Goal: Information Seeking & Learning: Learn about a topic

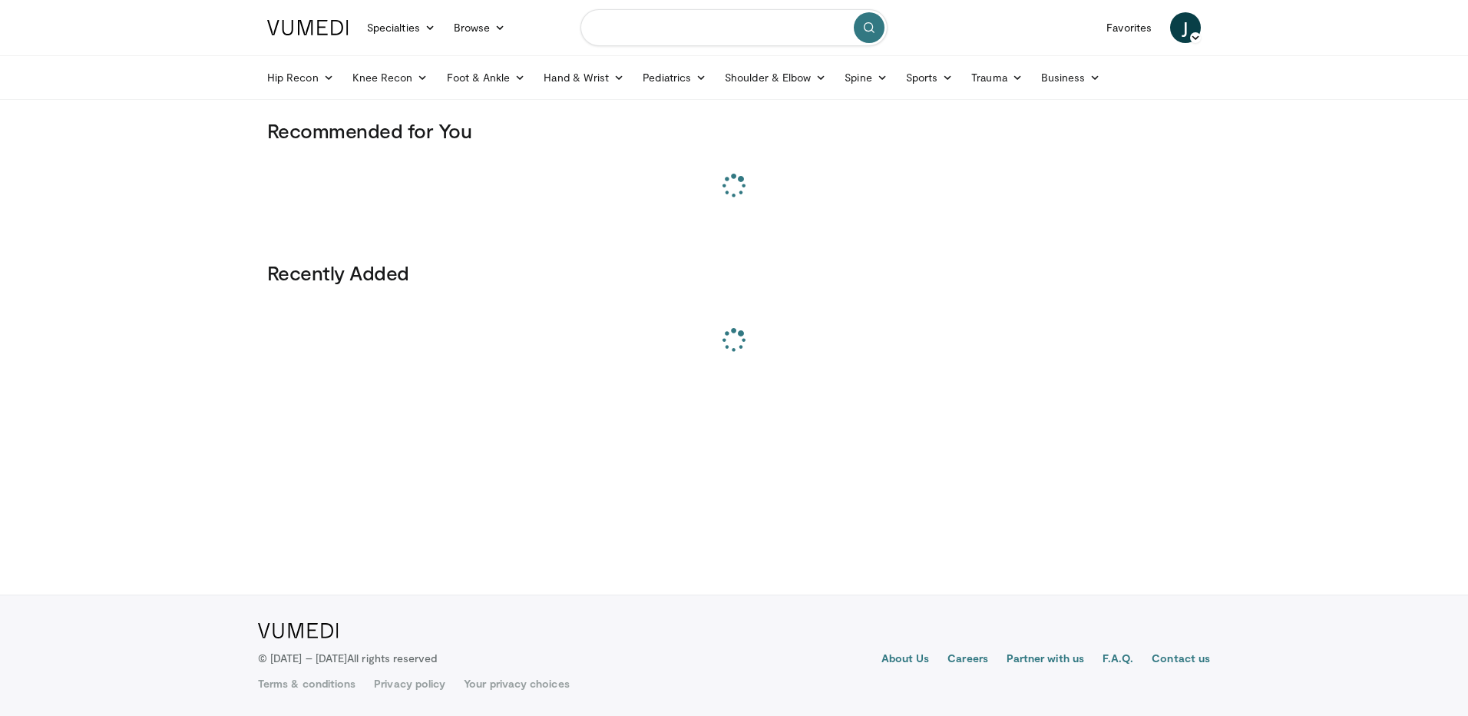
click at [706, 34] on input "Search topics, interventions" at bounding box center [733, 27] width 307 height 37
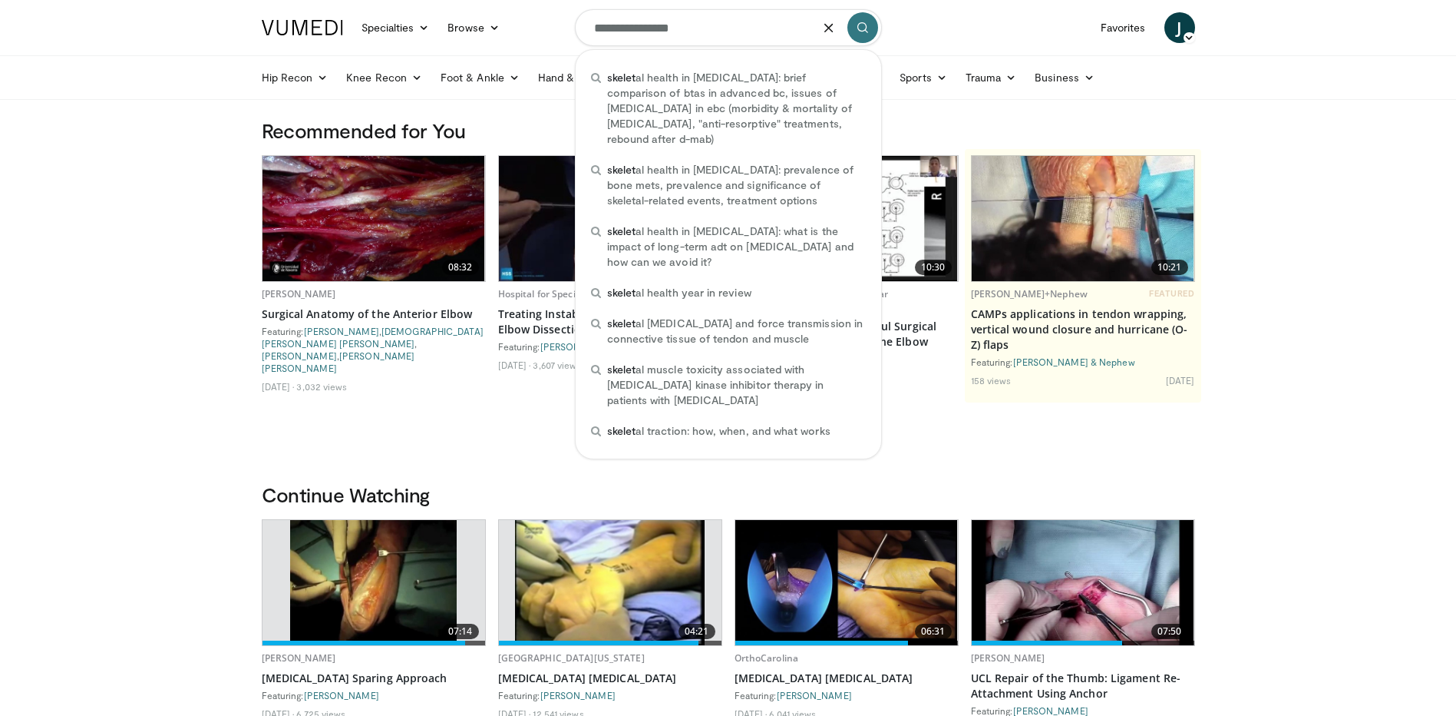
type input "**********"
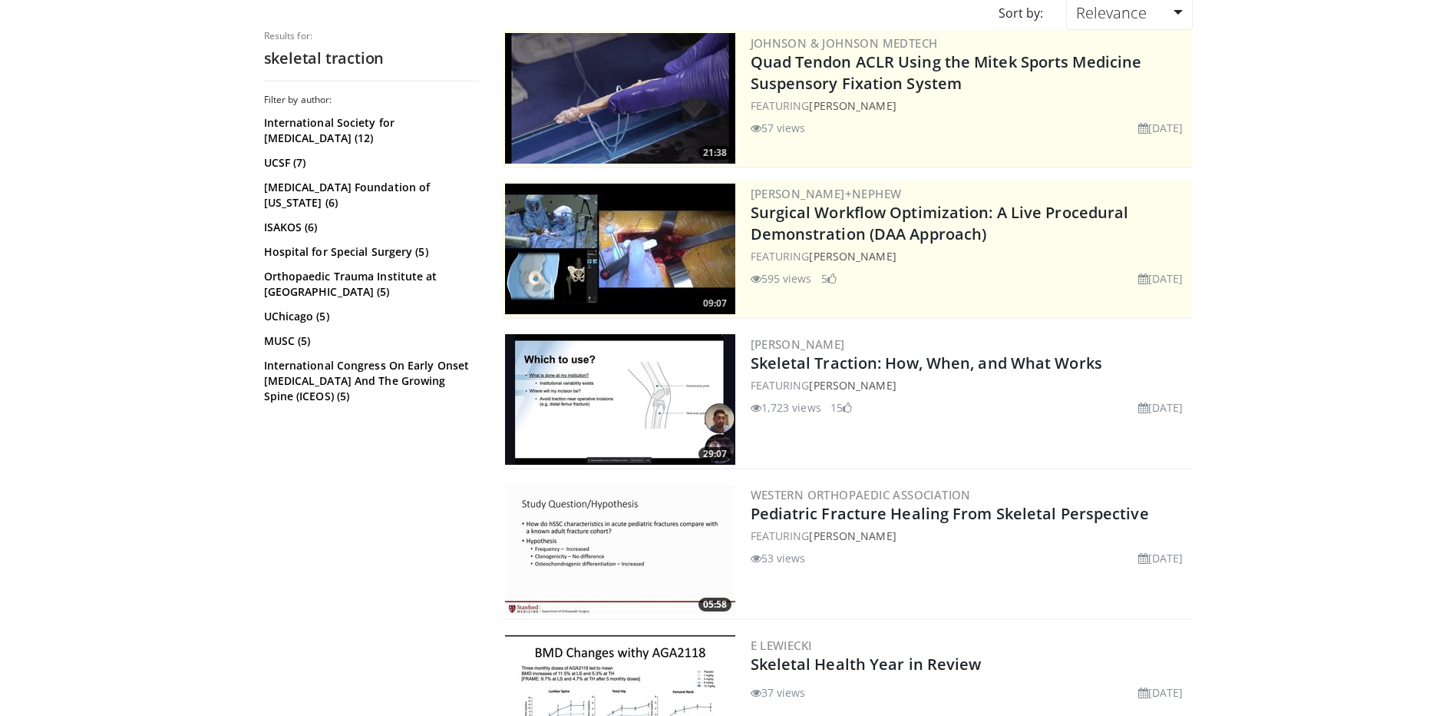
scroll to position [154, 0]
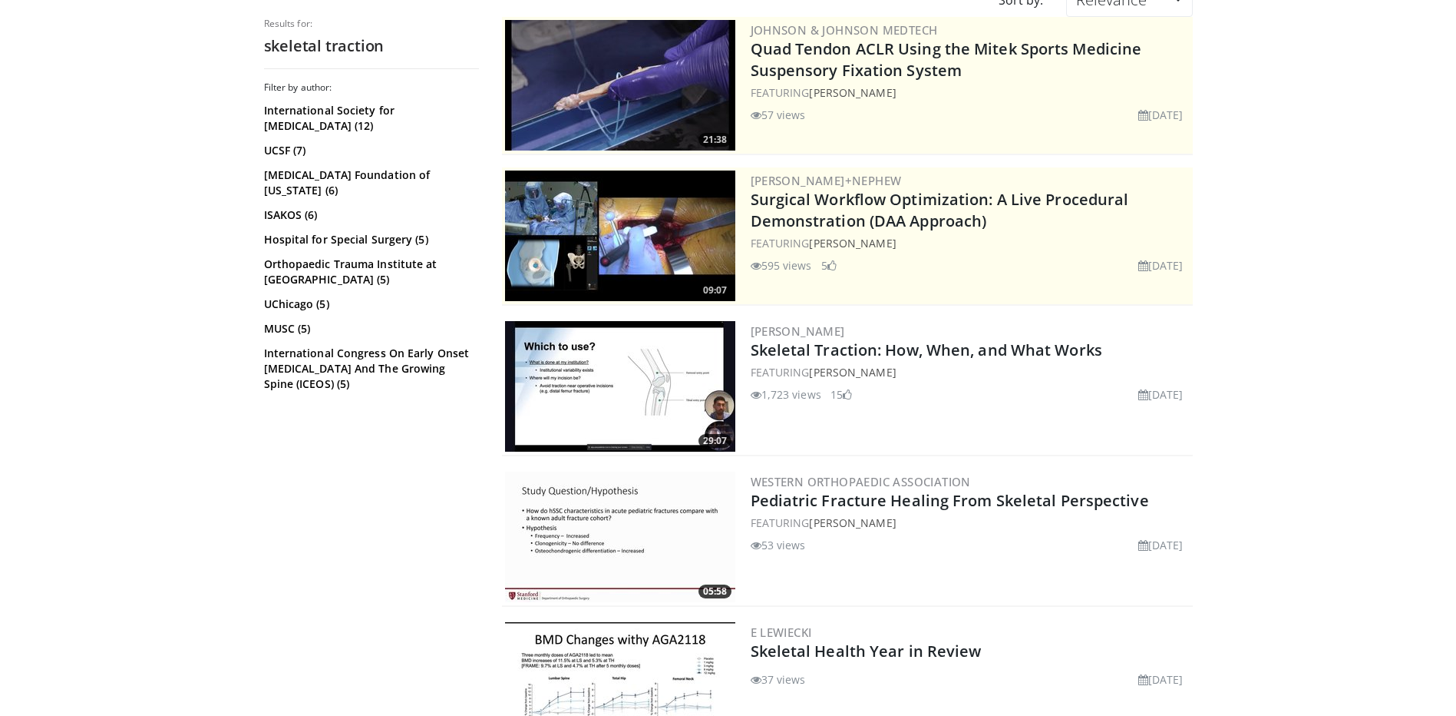
click at [653, 395] on img at bounding box center [620, 386] width 230 height 131
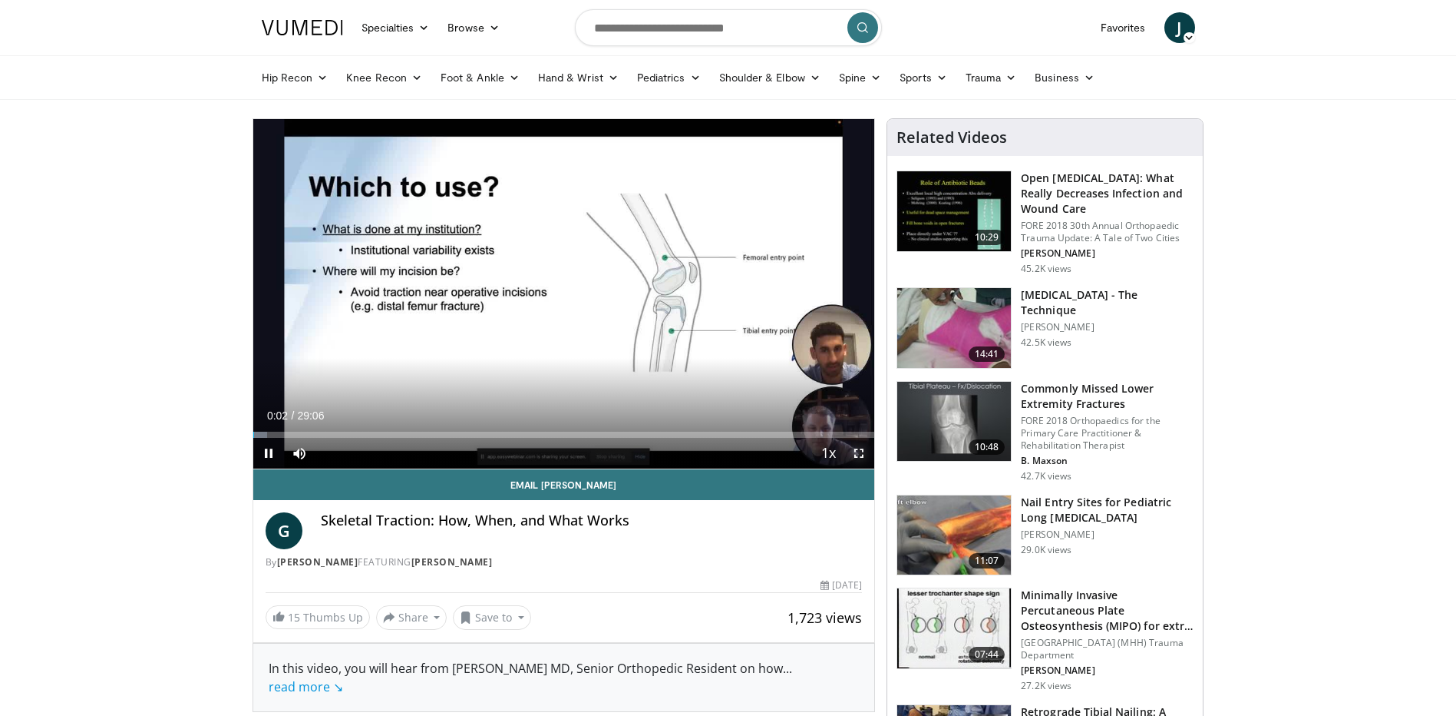
click at [853, 458] on span "Video Player" at bounding box center [859, 453] width 31 height 31
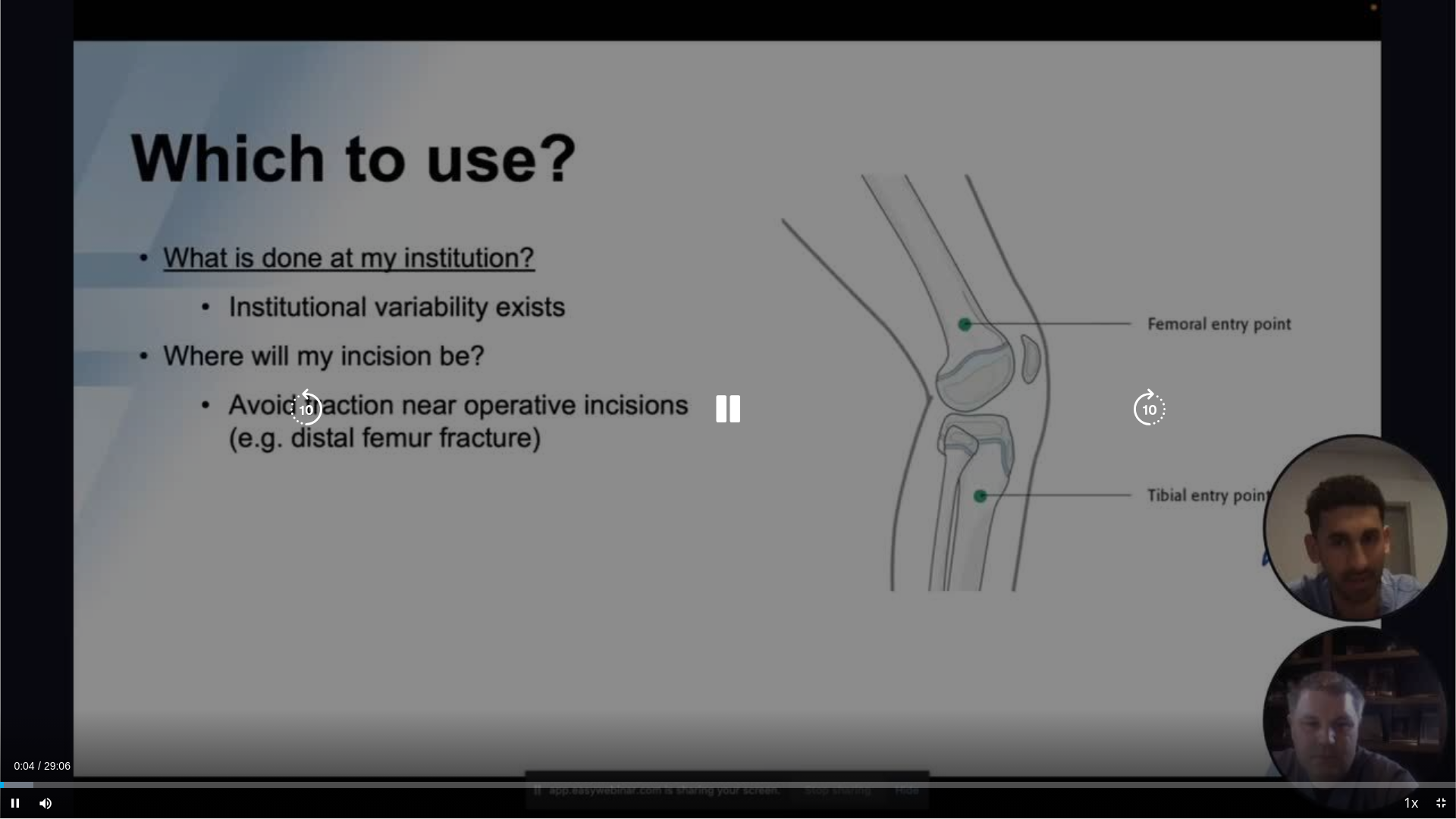
click at [93, 706] on div "Loaded : 2.27% 00:04 01:50" at bounding box center [728, 780] width 1456 height 15
click at [367, 533] on div "10 seconds Tap to unmute" at bounding box center [728, 409] width 1456 height 818
click at [445, 476] on div "10 seconds Tap to unmute" at bounding box center [728, 409] width 1456 height 818
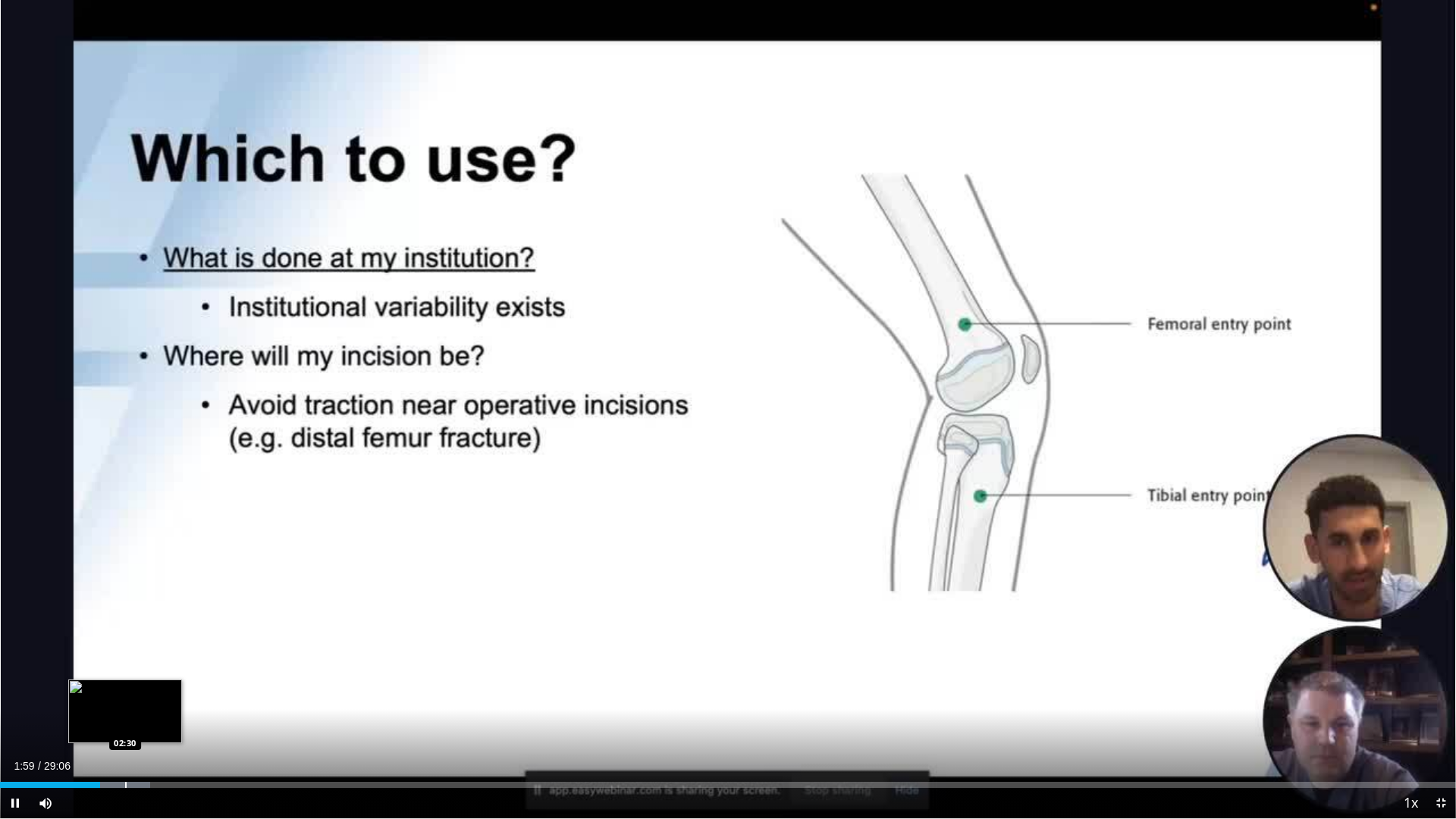
click at [125, 706] on div "Loaded : 10.31% 01:59 02:30" at bounding box center [728, 780] width 1456 height 15
click at [152, 706] on div "Progress Bar" at bounding box center [153, 785] width 2 height 6
click at [151, 706] on div "Progress Bar" at bounding box center [152, 785] width 2 height 6
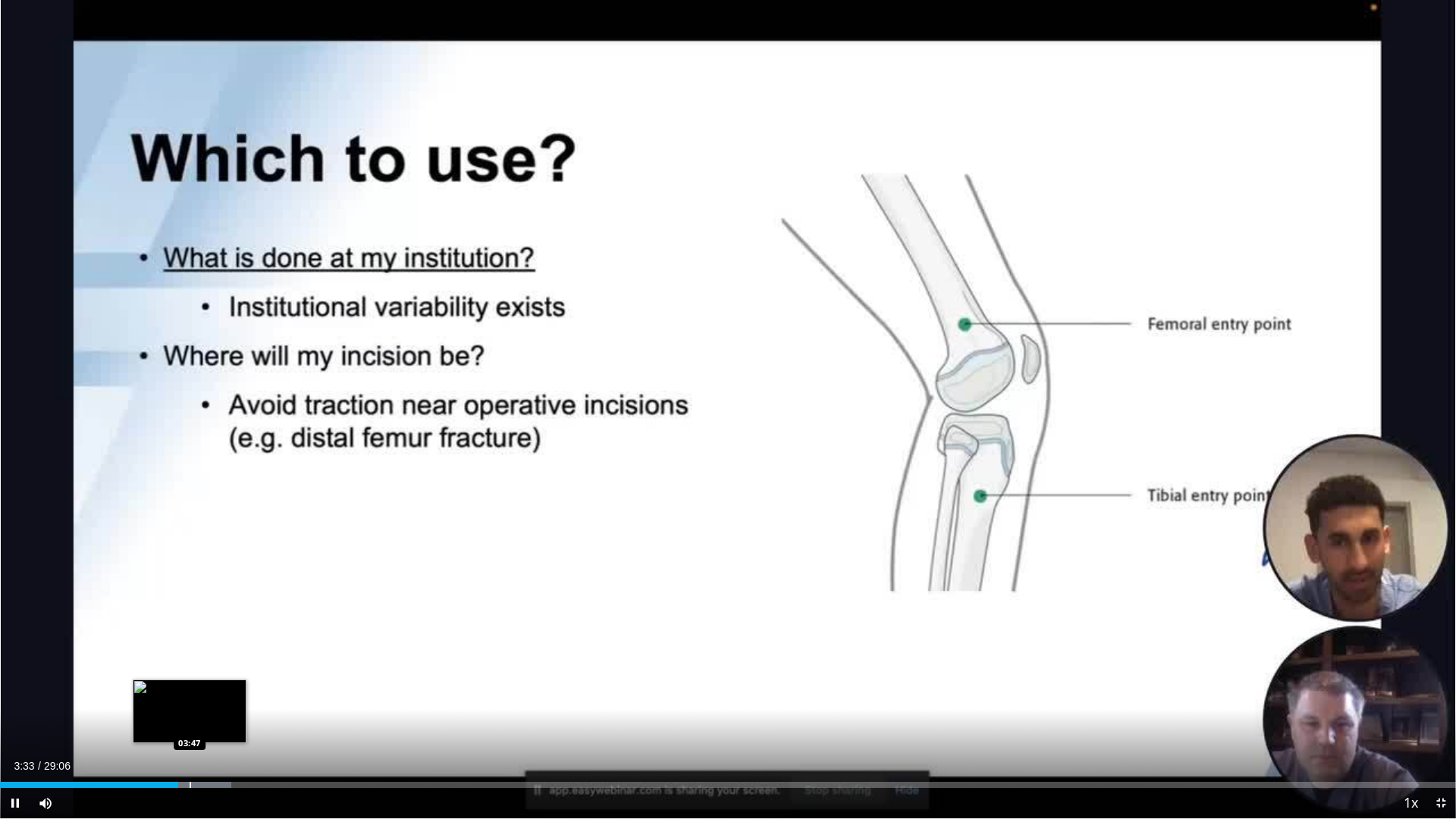
click at [189, 706] on div "Loaded : 15.90% 03:34 03:47" at bounding box center [728, 780] width 1456 height 15
click at [220, 706] on div "Progress Bar" at bounding box center [221, 785] width 2 height 6
click at [234, 706] on div "Progress Bar" at bounding box center [235, 785] width 2 height 6
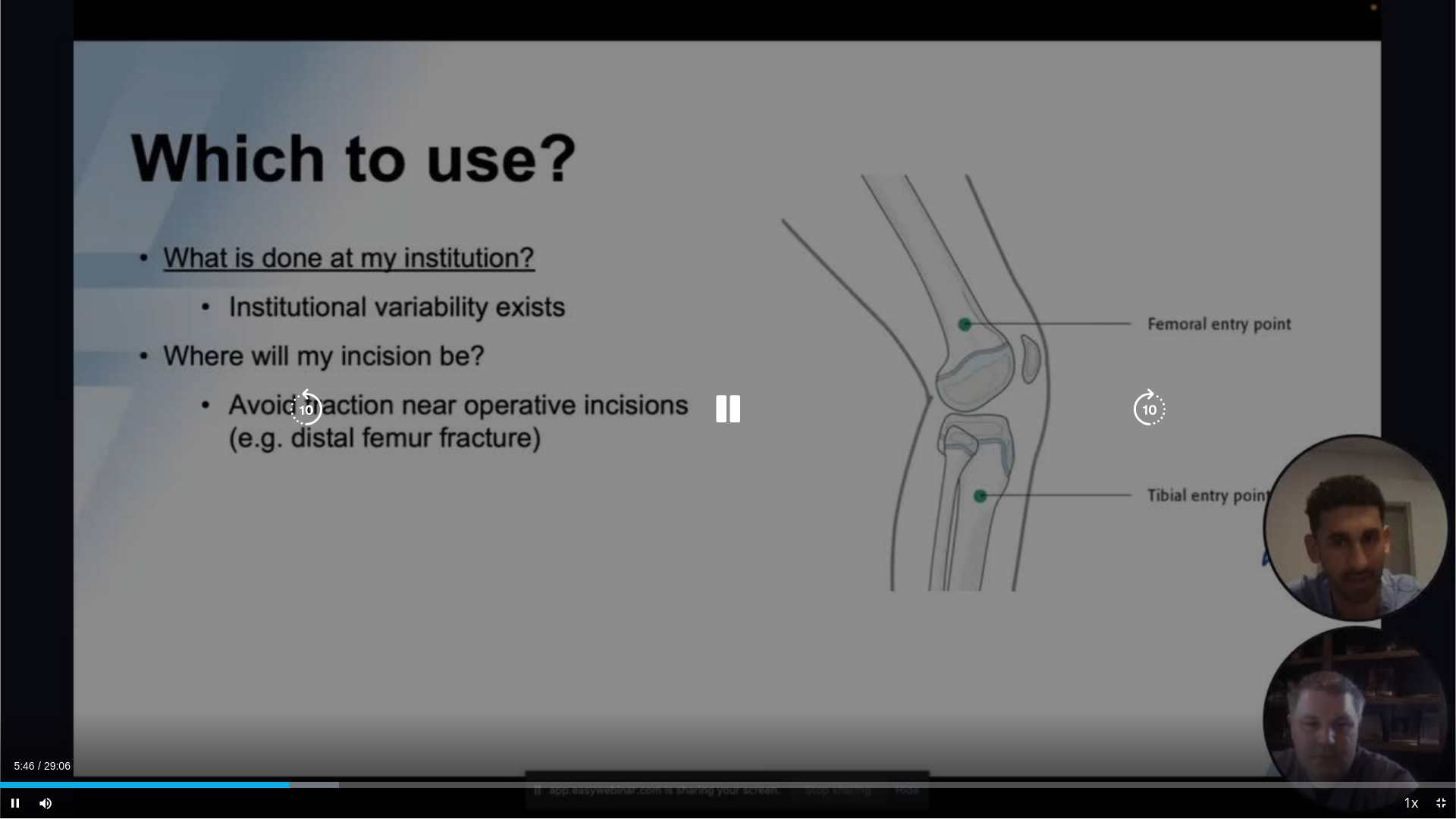
click at [1298, 661] on div "10 seconds Tap to unmute" at bounding box center [728, 409] width 1456 height 818
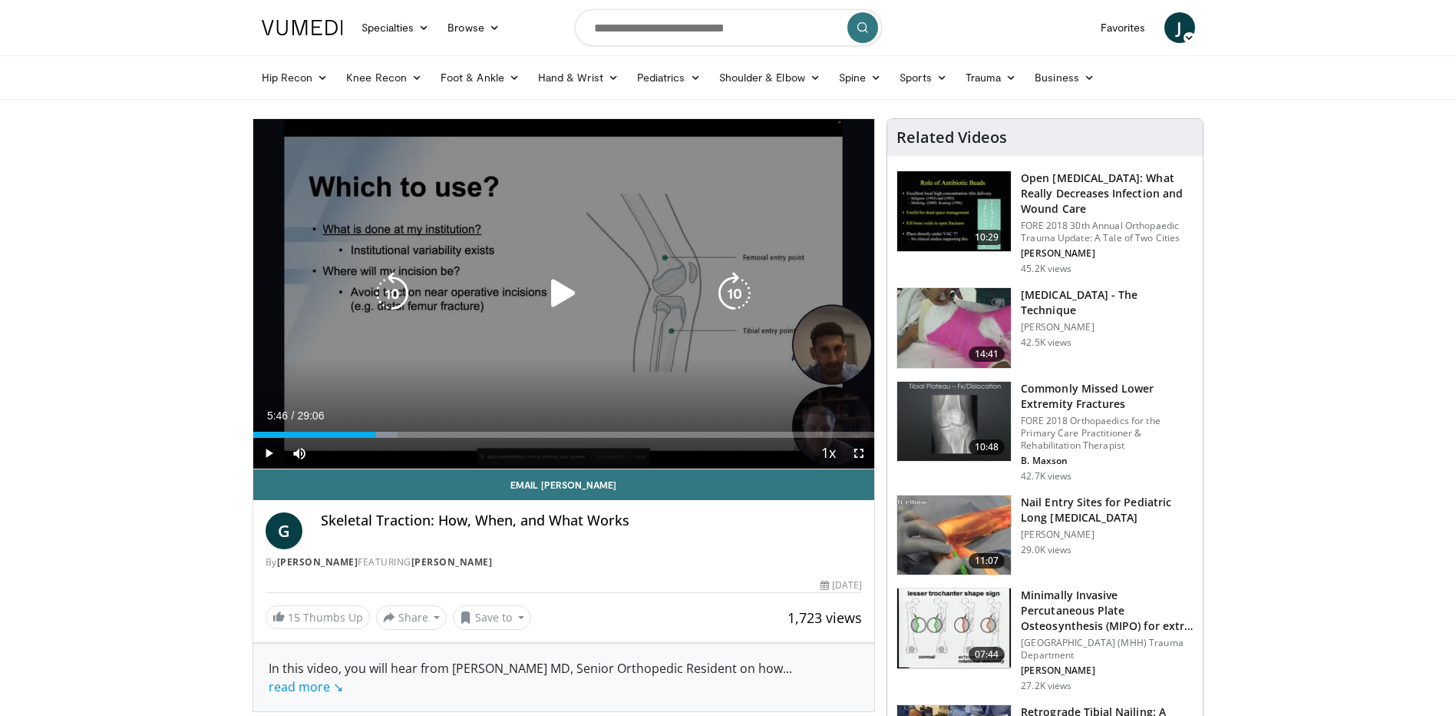
click at [628, 392] on div "10 seconds Tap to unmute" at bounding box center [564, 293] width 622 height 349
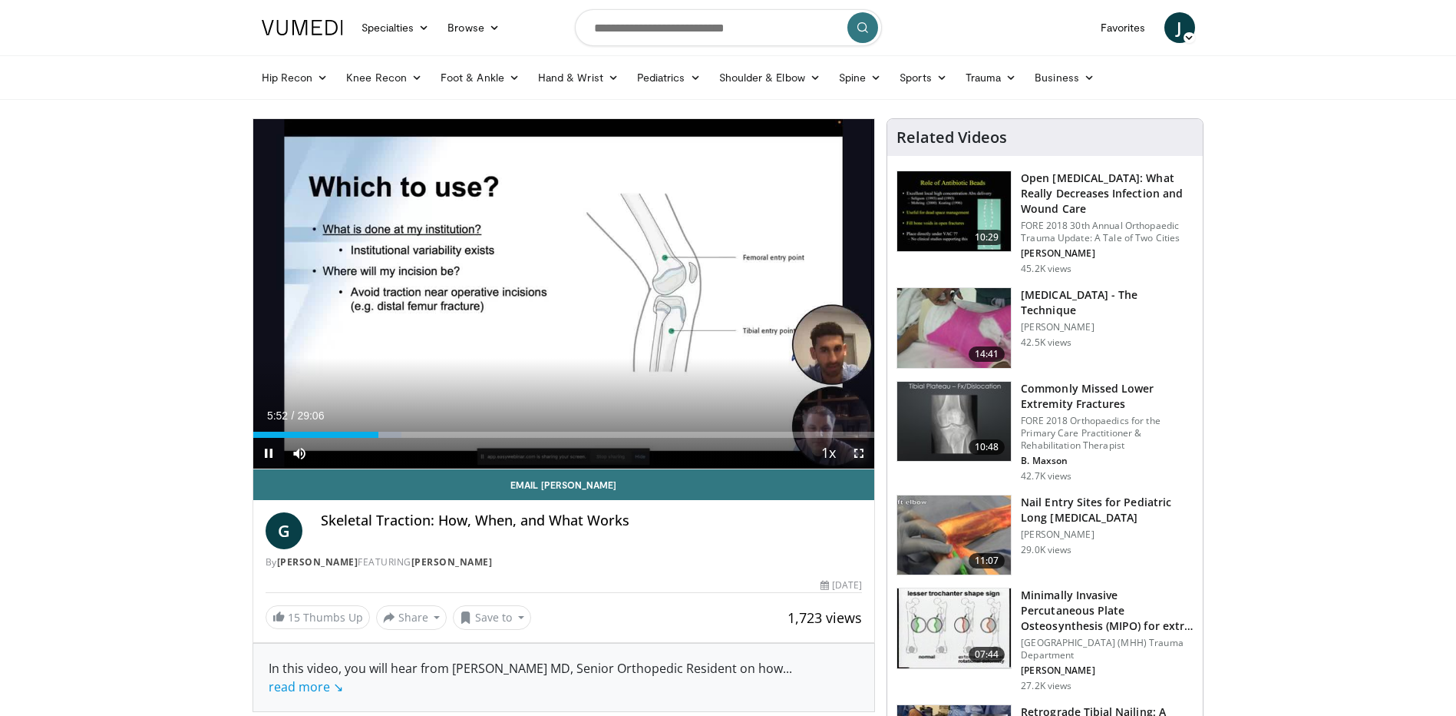
click at [856, 454] on span "Video Player" at bounding box center [859, 453] width 31 height 31
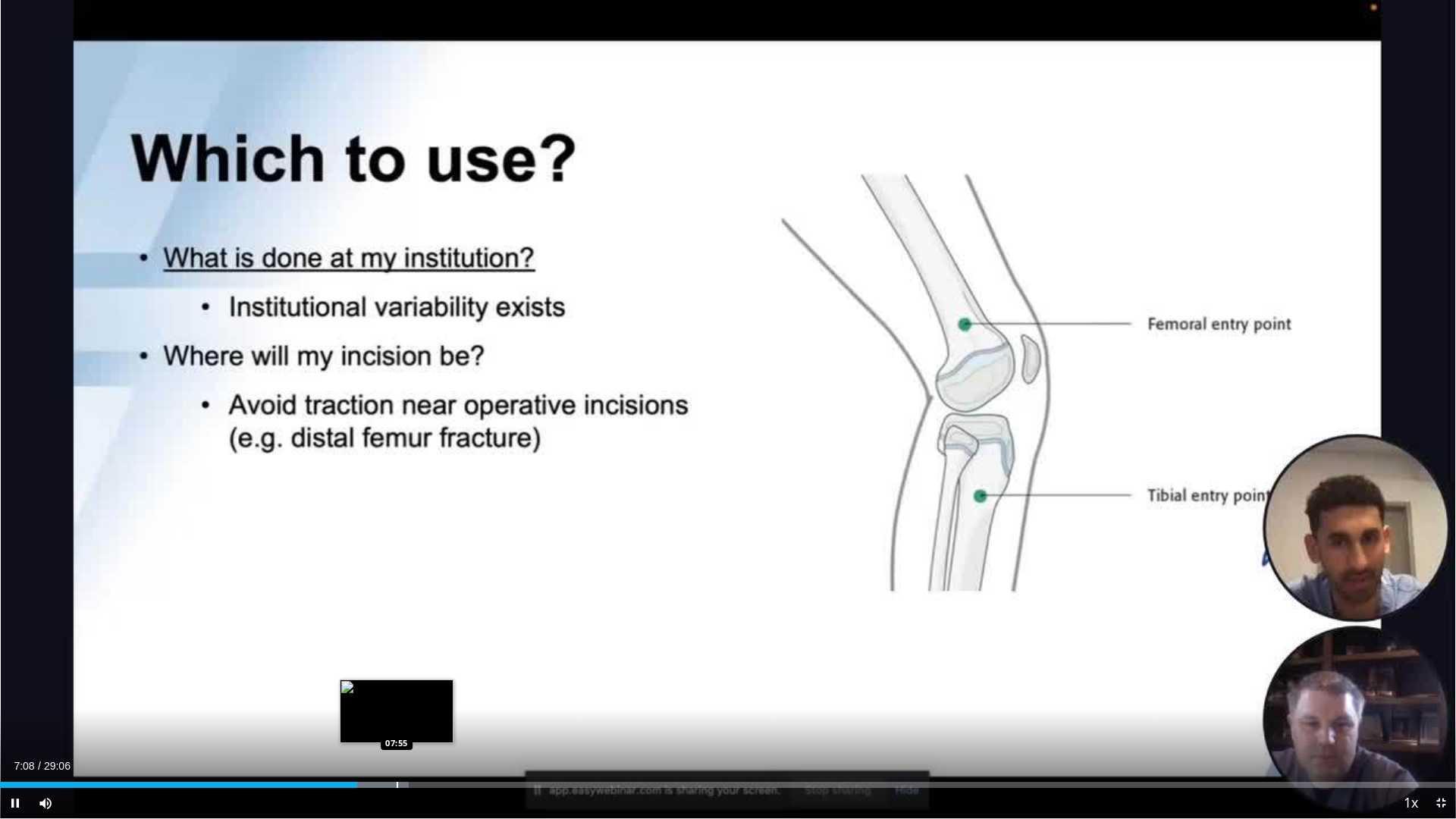
click at [397, 706] on div "Loaded : 28.06% 07:08 07:55" at bounding box center [728, 780] width 1456 height 15
click at [442, 706] on div "Progress Bar" at bounding box center [442, 785] width 2 height 6
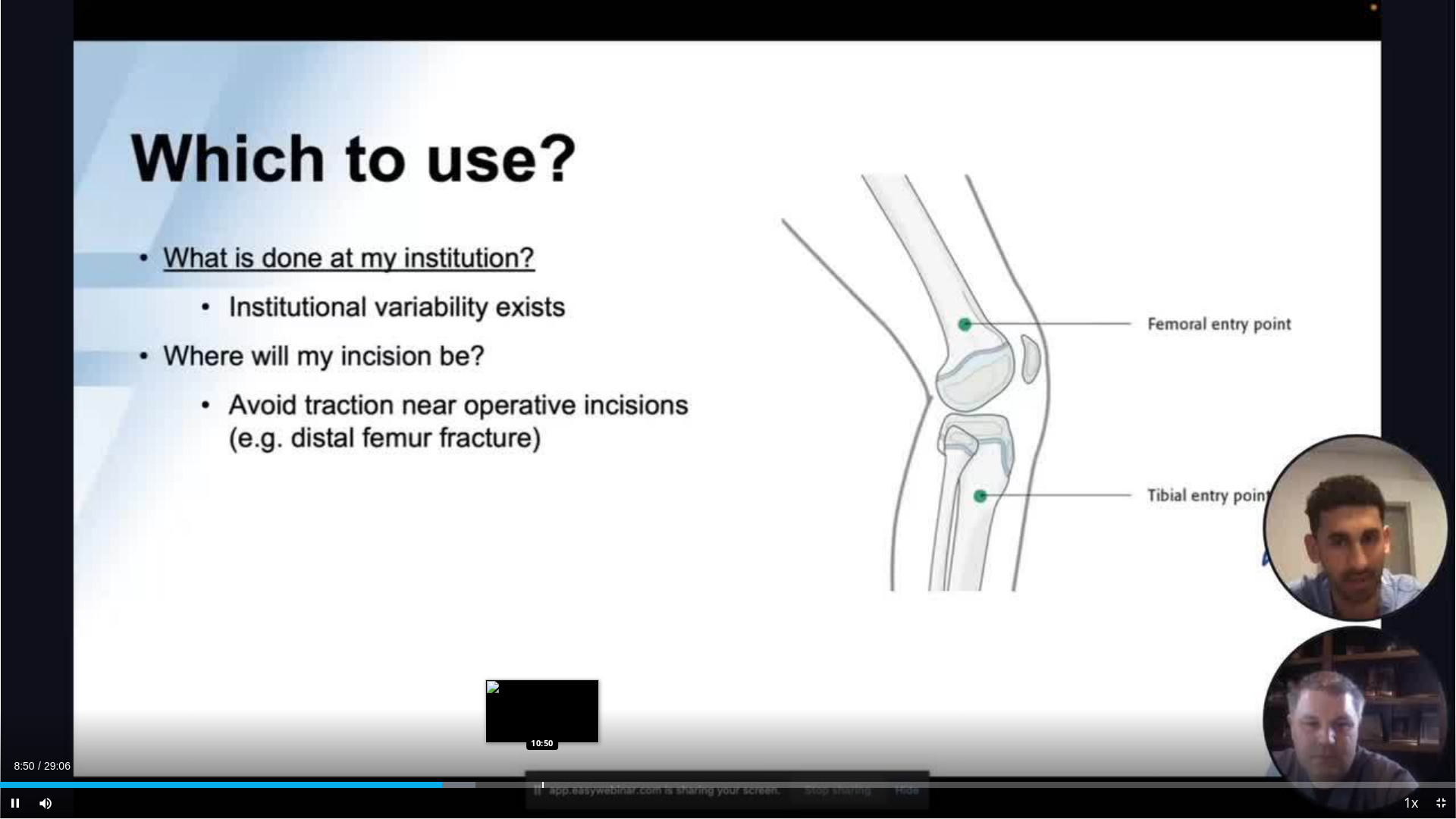
click at [543, 706] on div "Progress Bar" at bounding box center [543, 785] width 2 height 6
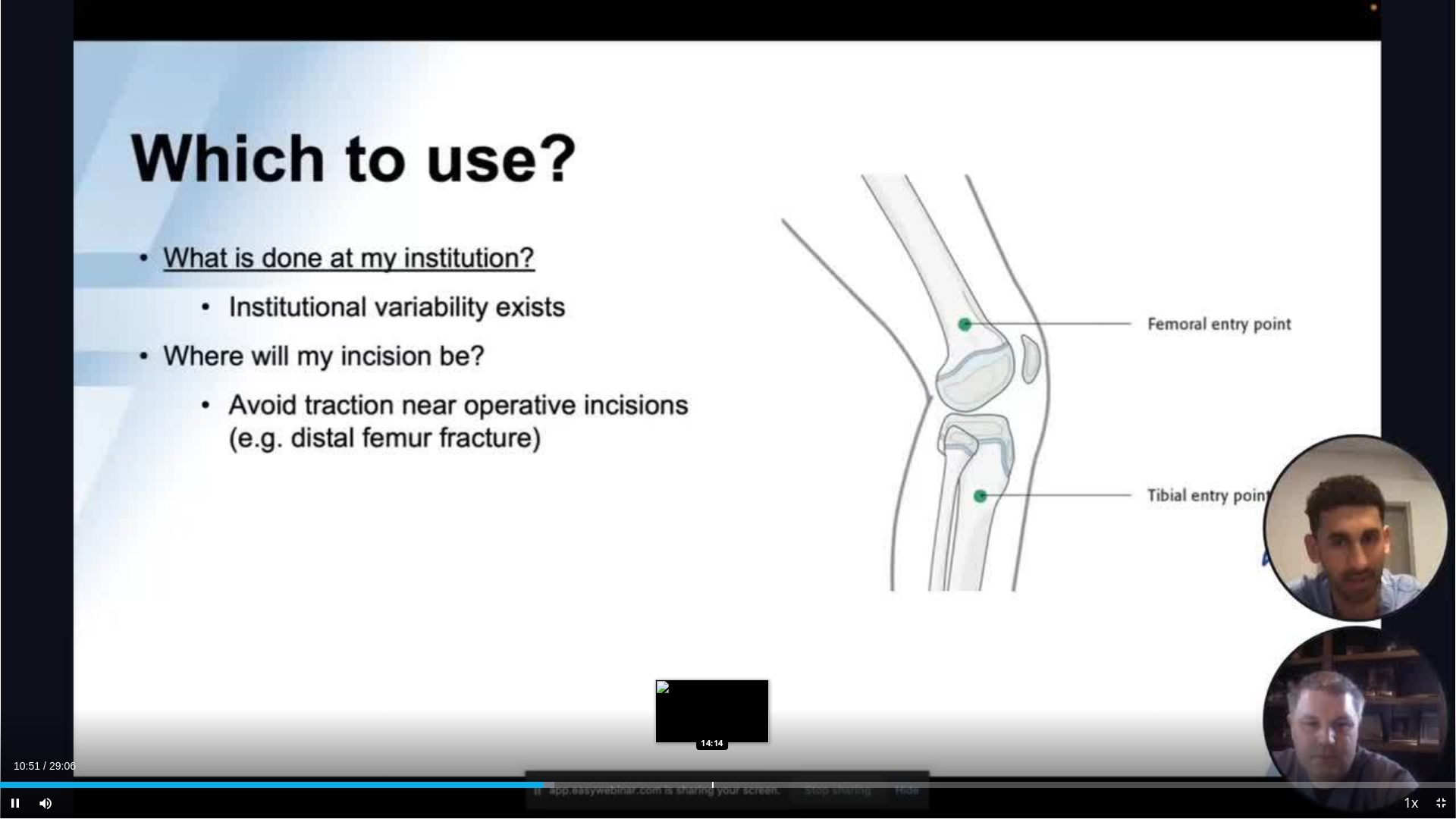
click at [712, 706] on div "Progress Bar" at bounding box center [713, 785] width 2 height 6
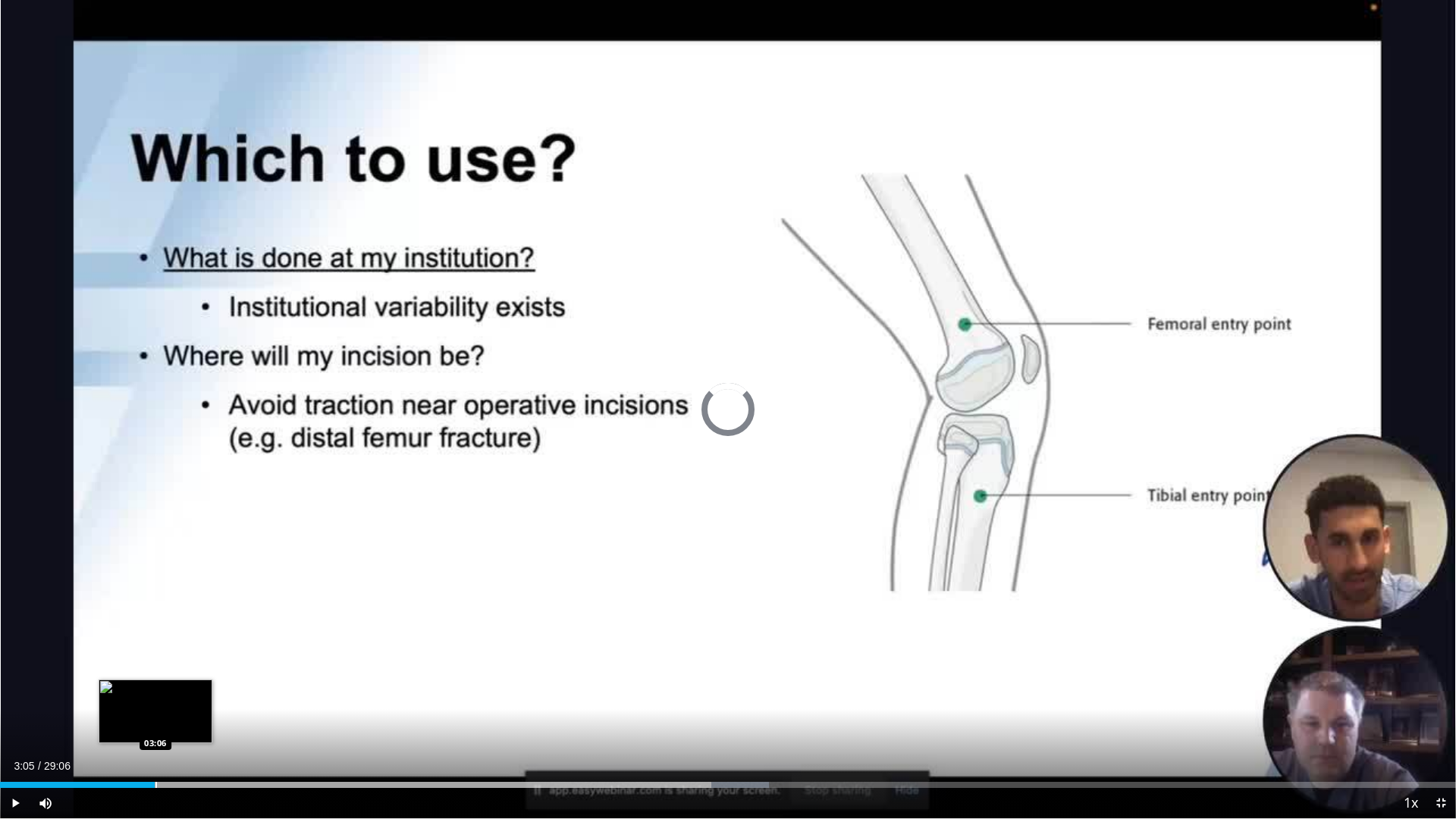
click at [155, 706] on div "Loaded : 52.82% 03:05 03:06" at bounding box center [728, 780] width 1456 height 15
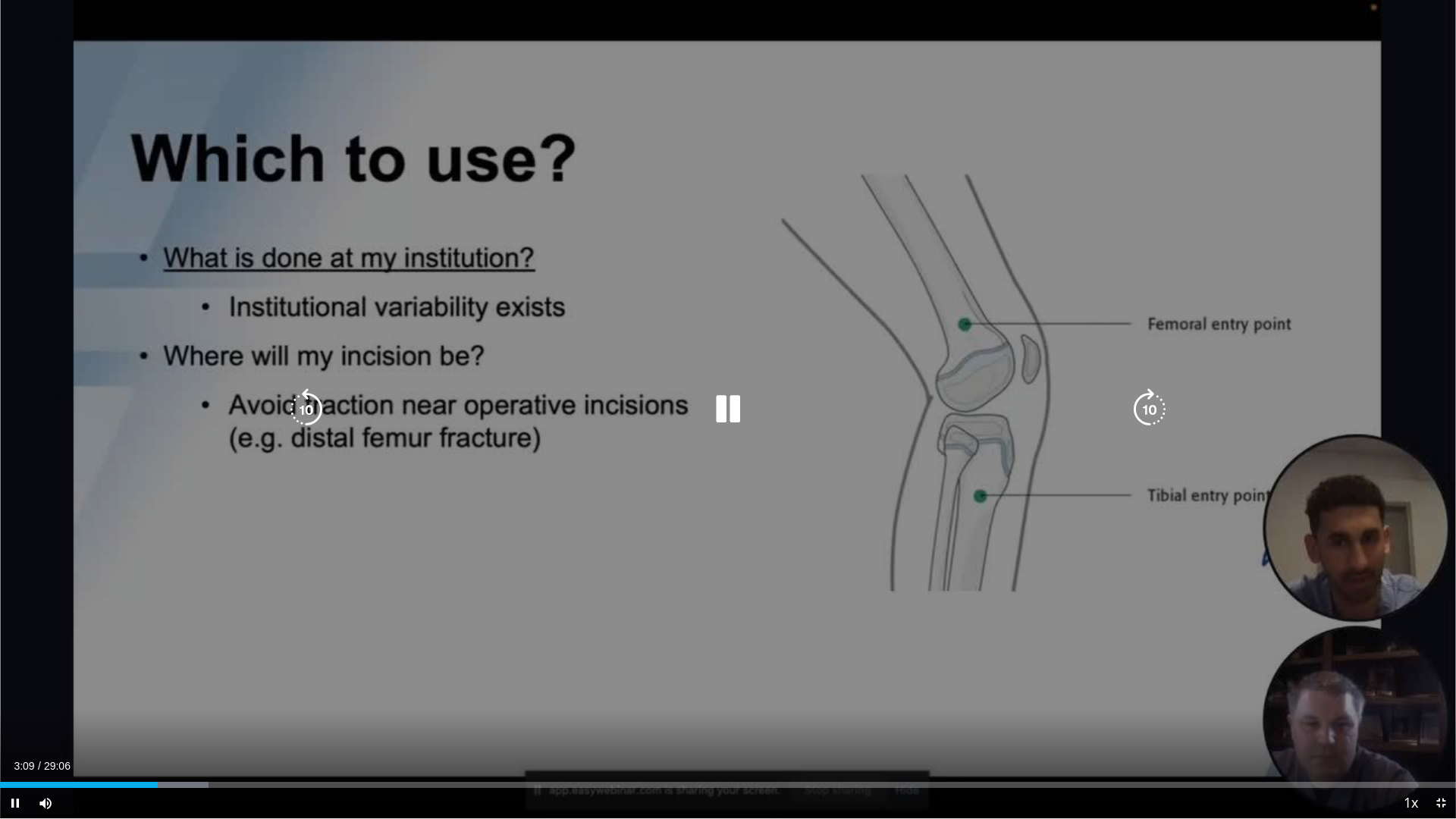
click at [764, 547] on div "10 seconds Tap to unmute" at bounding box center [728, 409] width 1456 height 818
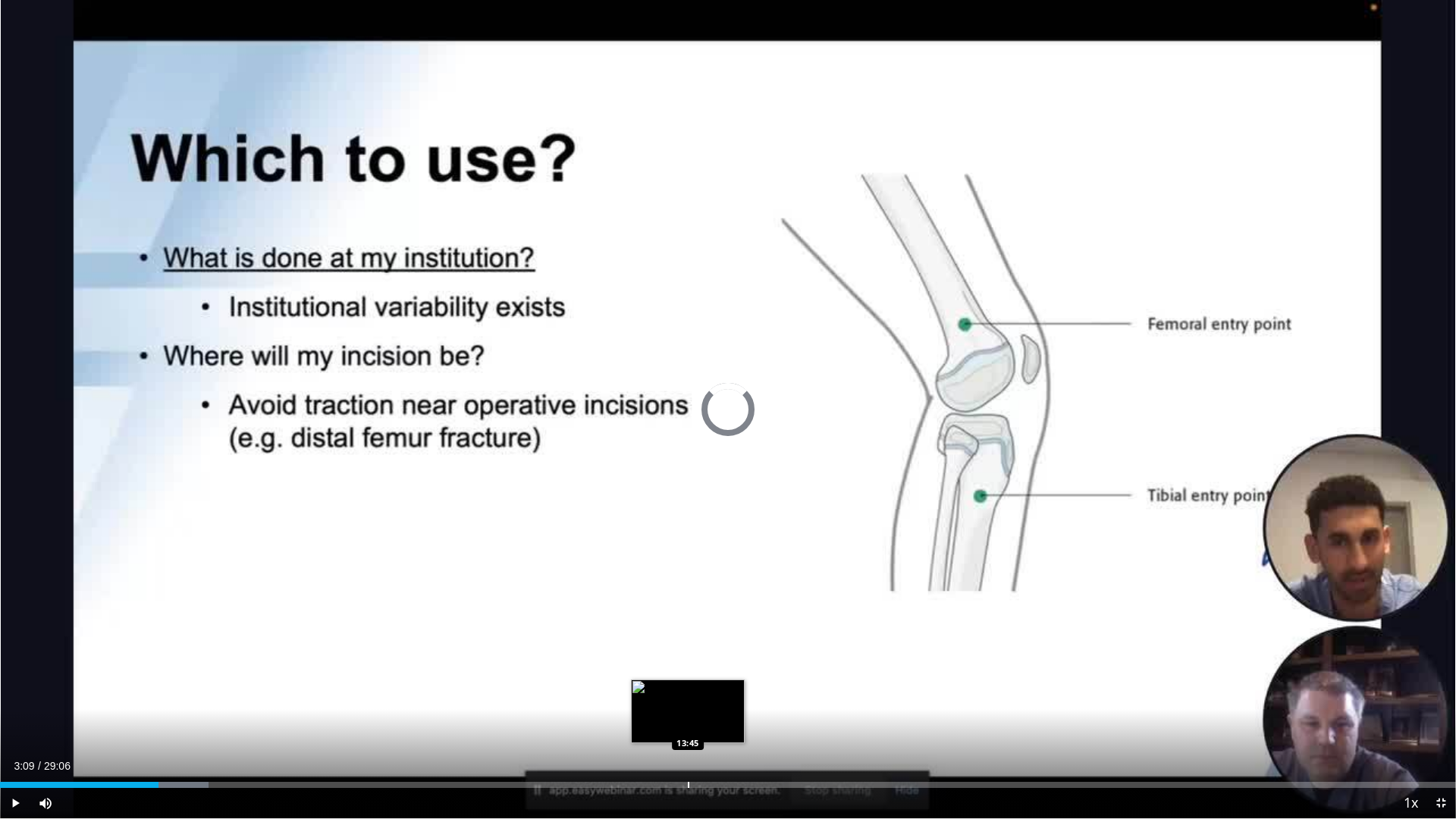
click at [688, 706] on div "Progress Bar" at bounding box center [688, 785] width 2 height 6
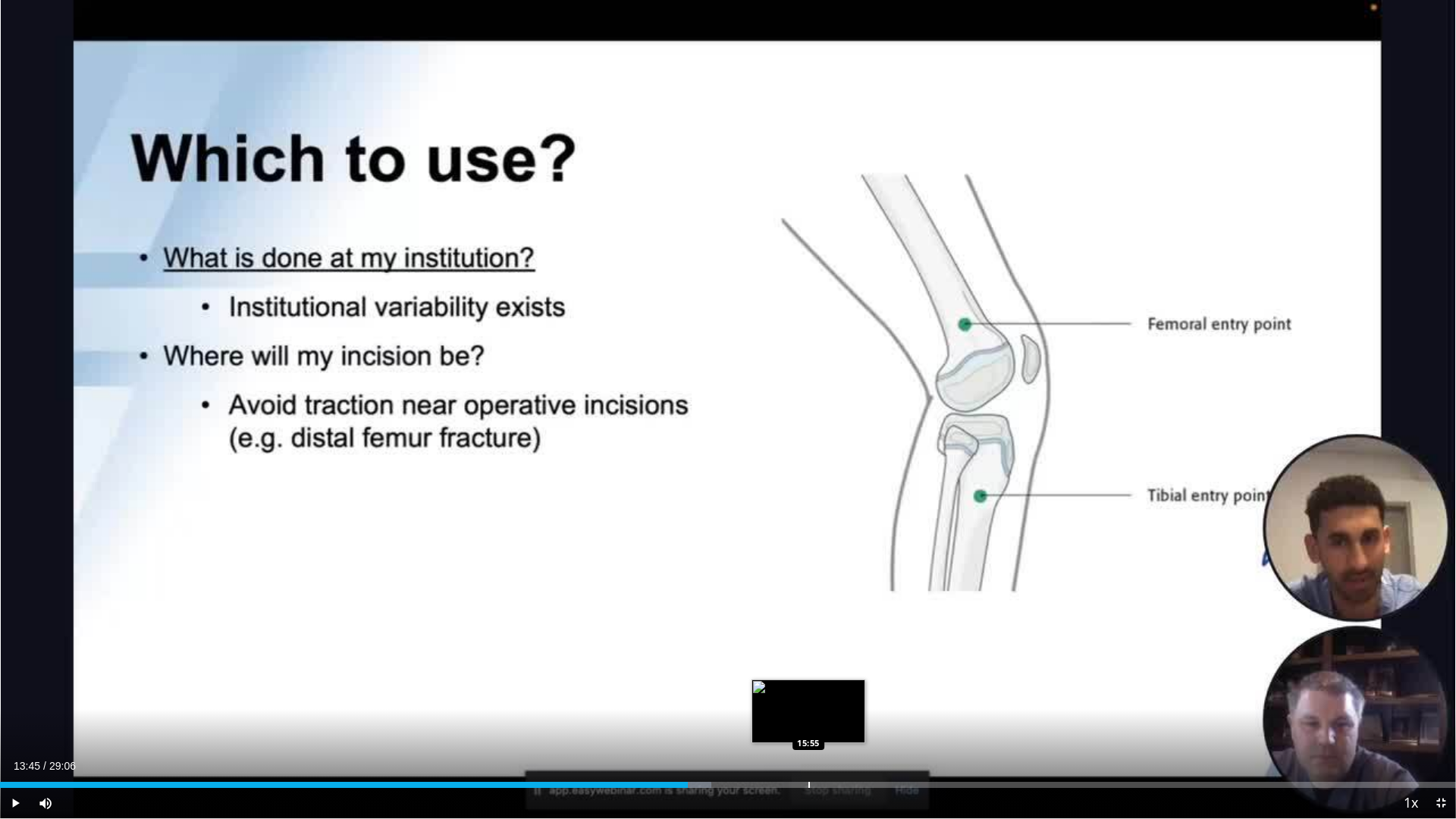
click at [808, 706] on div "Loaded : 48.85% 13:45 15:55" at bounding box center [728, 780] width 1456 height 15
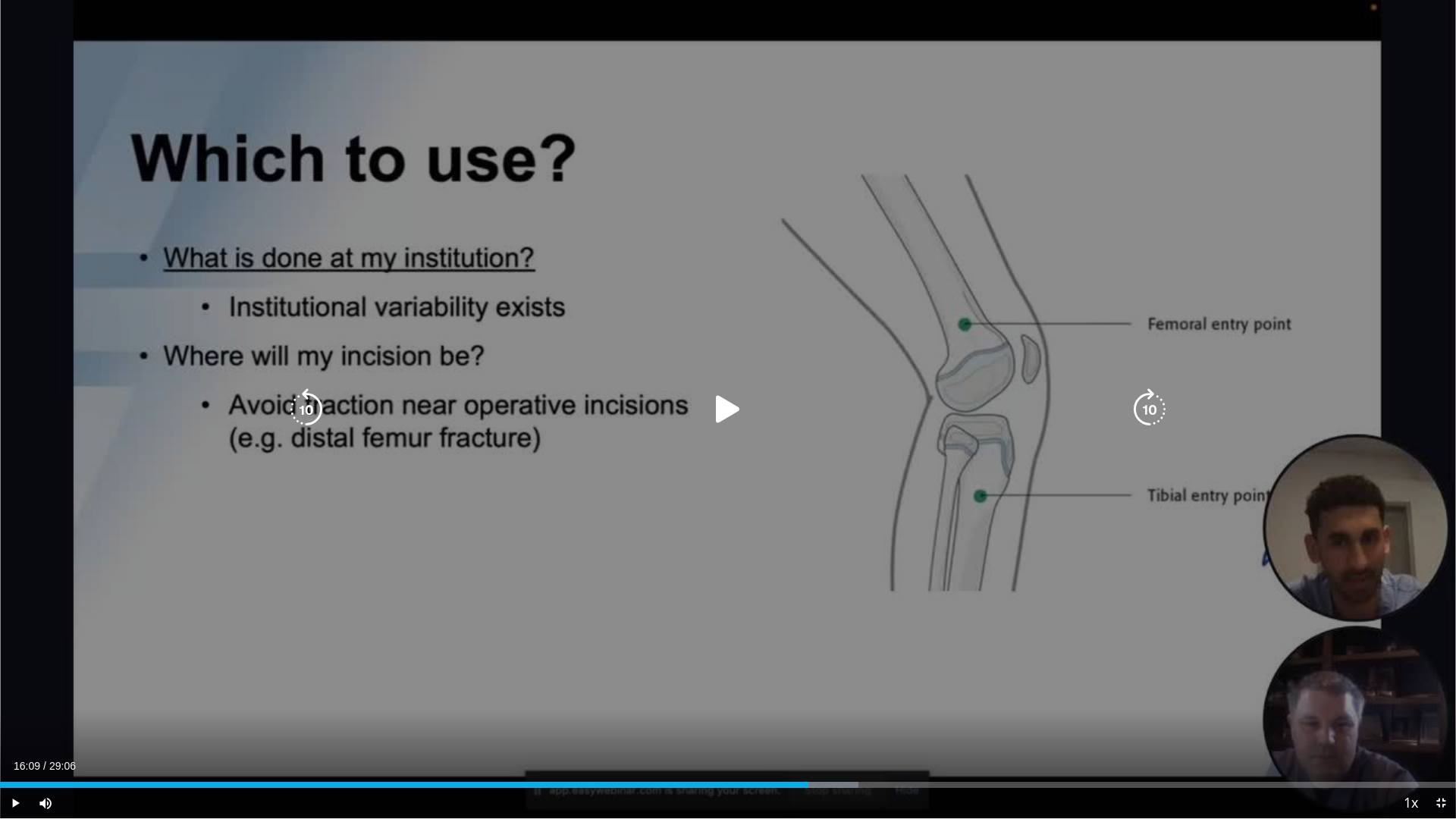
click at [827, 589] on div "10 seconds Tap to unmute" at bounding box center [728, 409] width 1456 height 818
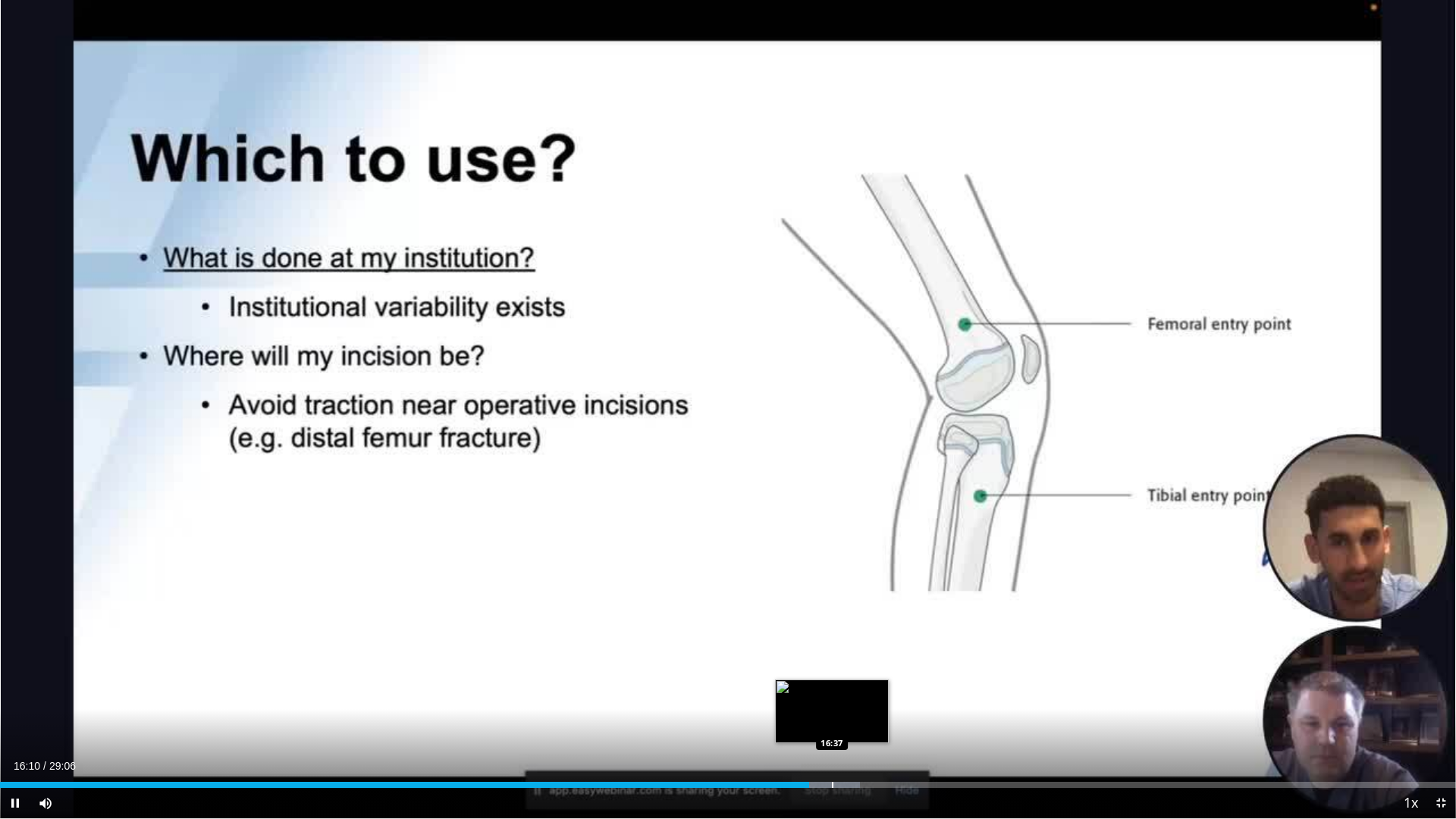
click at [832, 706] on div "Progress Bar" at bounding box center [833, 785] width 2 height 6
click at [866, 706] on div "Loaded : 59.07% 16:38 17:18" at bounding box center [728, 780] width 1456 height 15
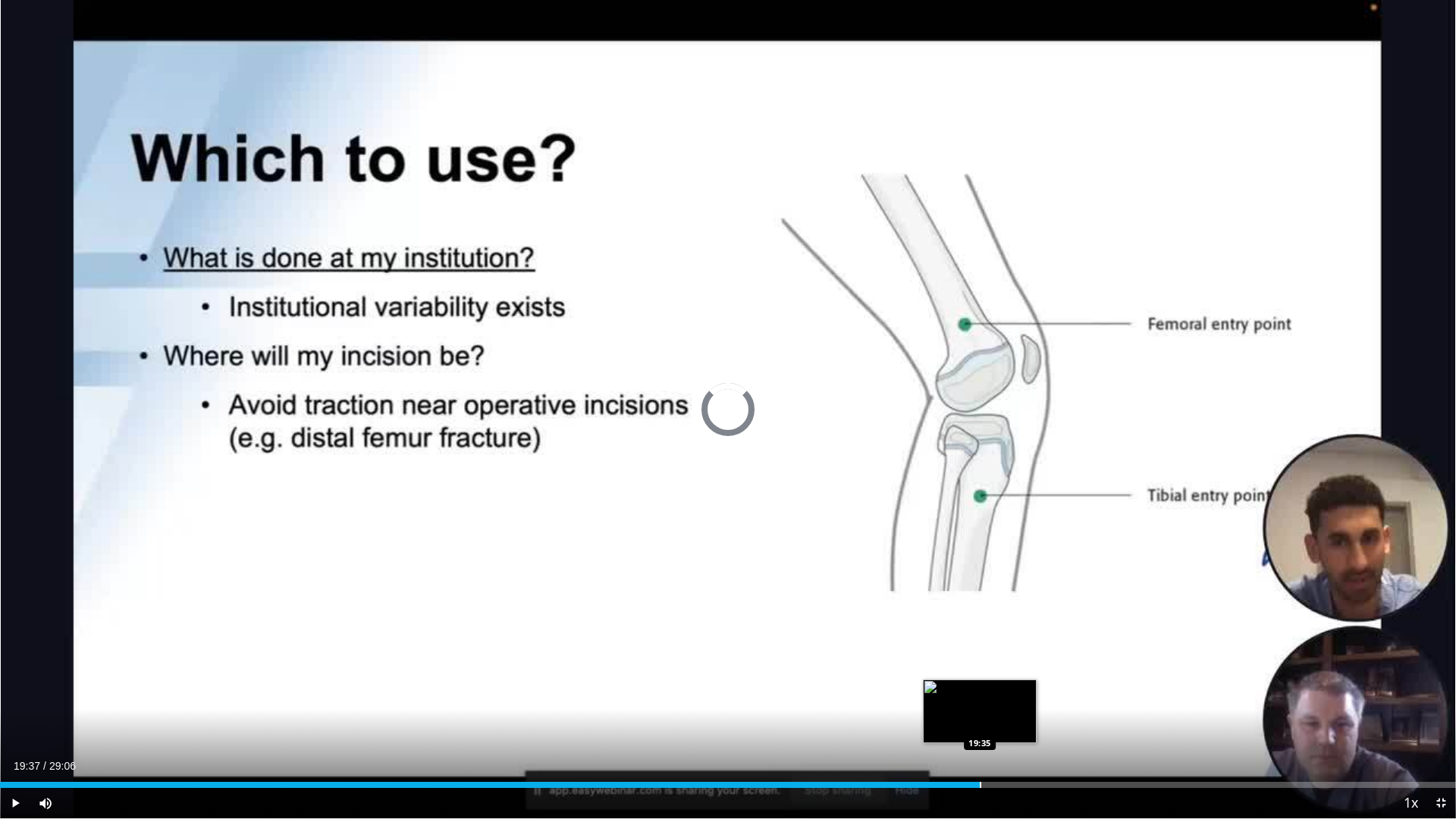
click at [981, 706] on div "Loaded : 0.00% 17:19 19:35" at bounding box center [728, 780] width 1456 height 15
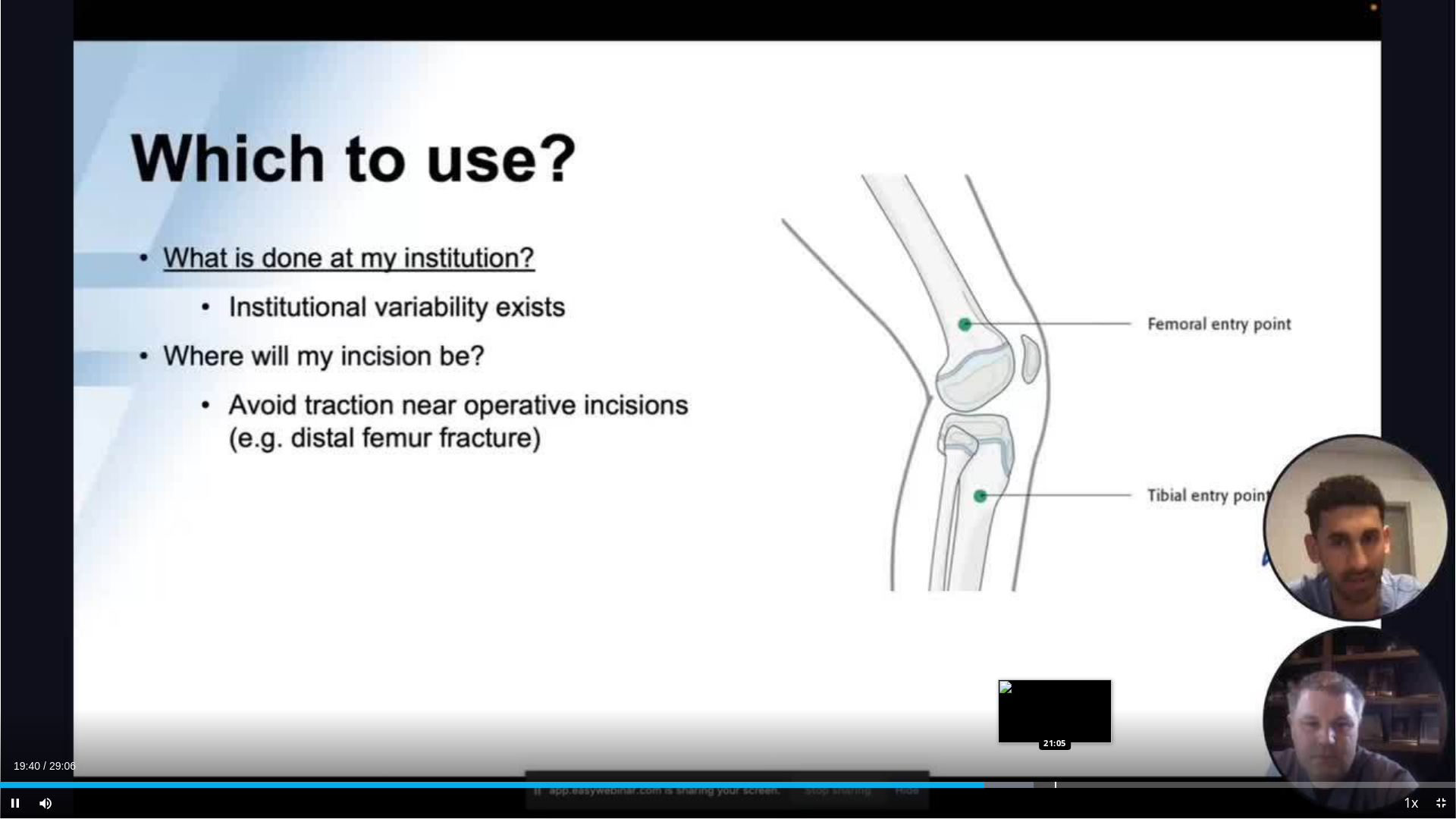
click at [1055, 706] on div "Progress Bar" at bounding box center [1056, 785] width 2 height 6
click at [1438, 706] on span "Video Player" at bounding box center [1440, 803] width 31 height 31
